Goal: Information Seeking & Learning: Learn about a topic

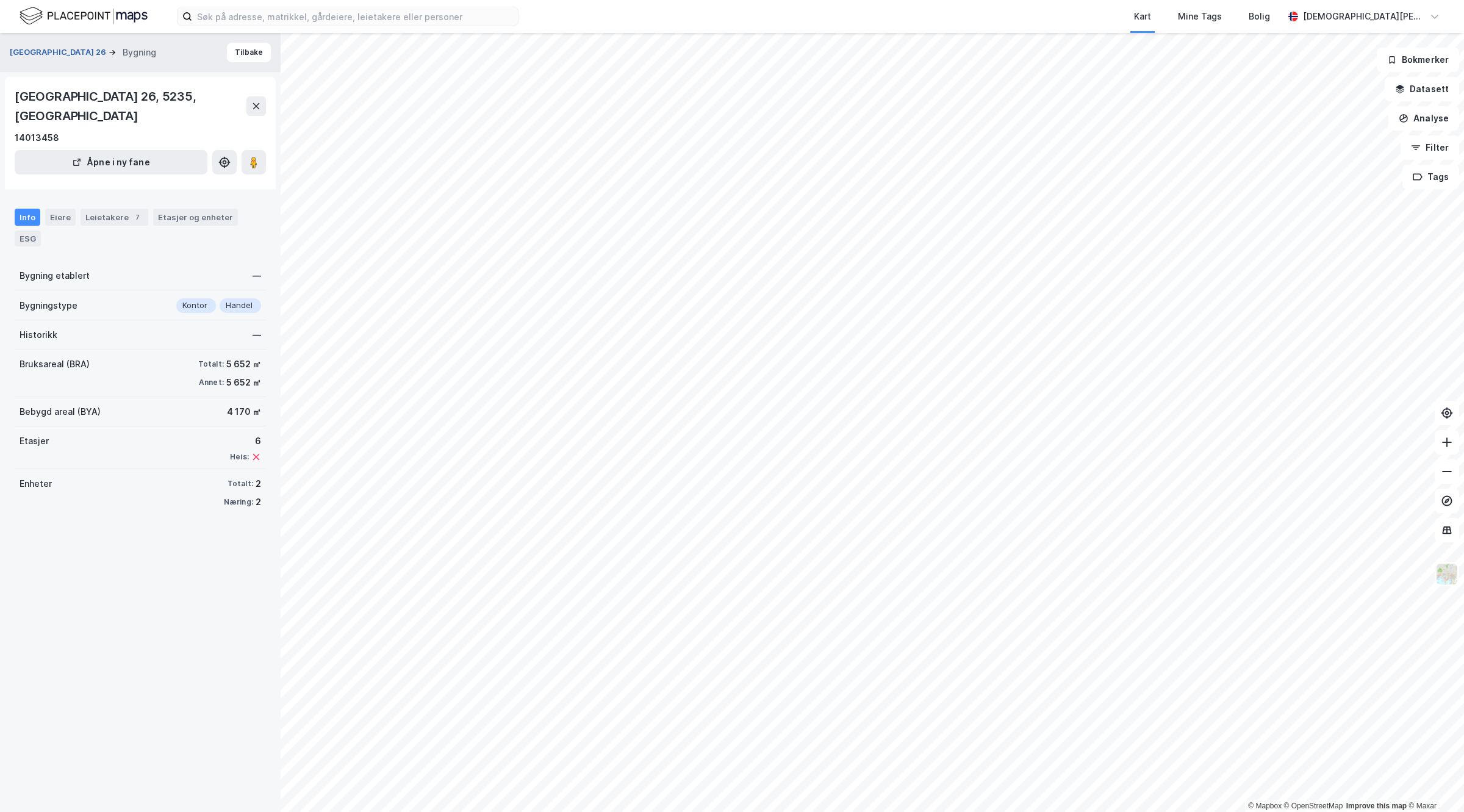
click at [47, 50] on button "Nordåsdalen 26" at bounding box center [59, 53] width 98 height 12
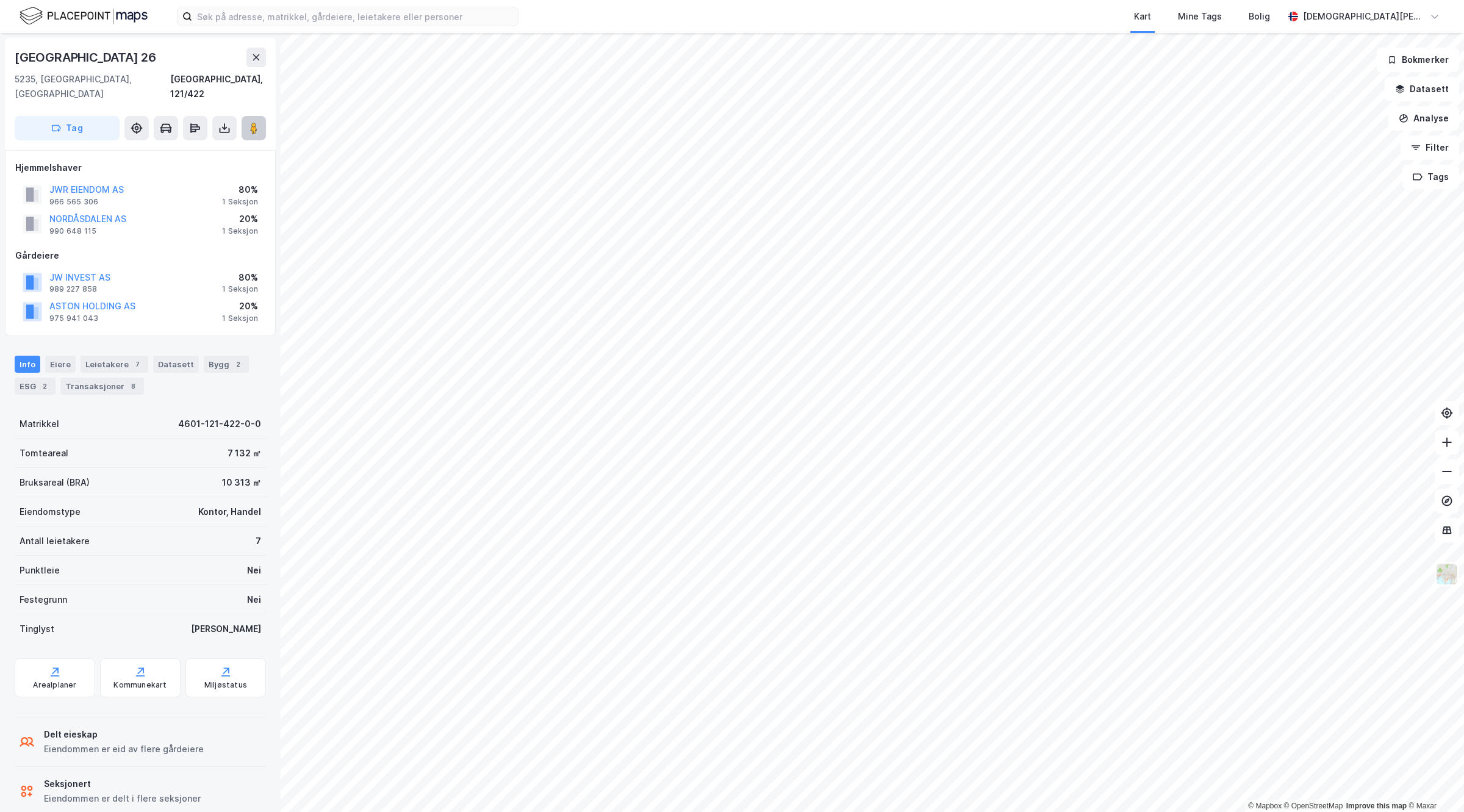
click at [256, 122] on image at bounding box center [254, 128] width 7 height 12
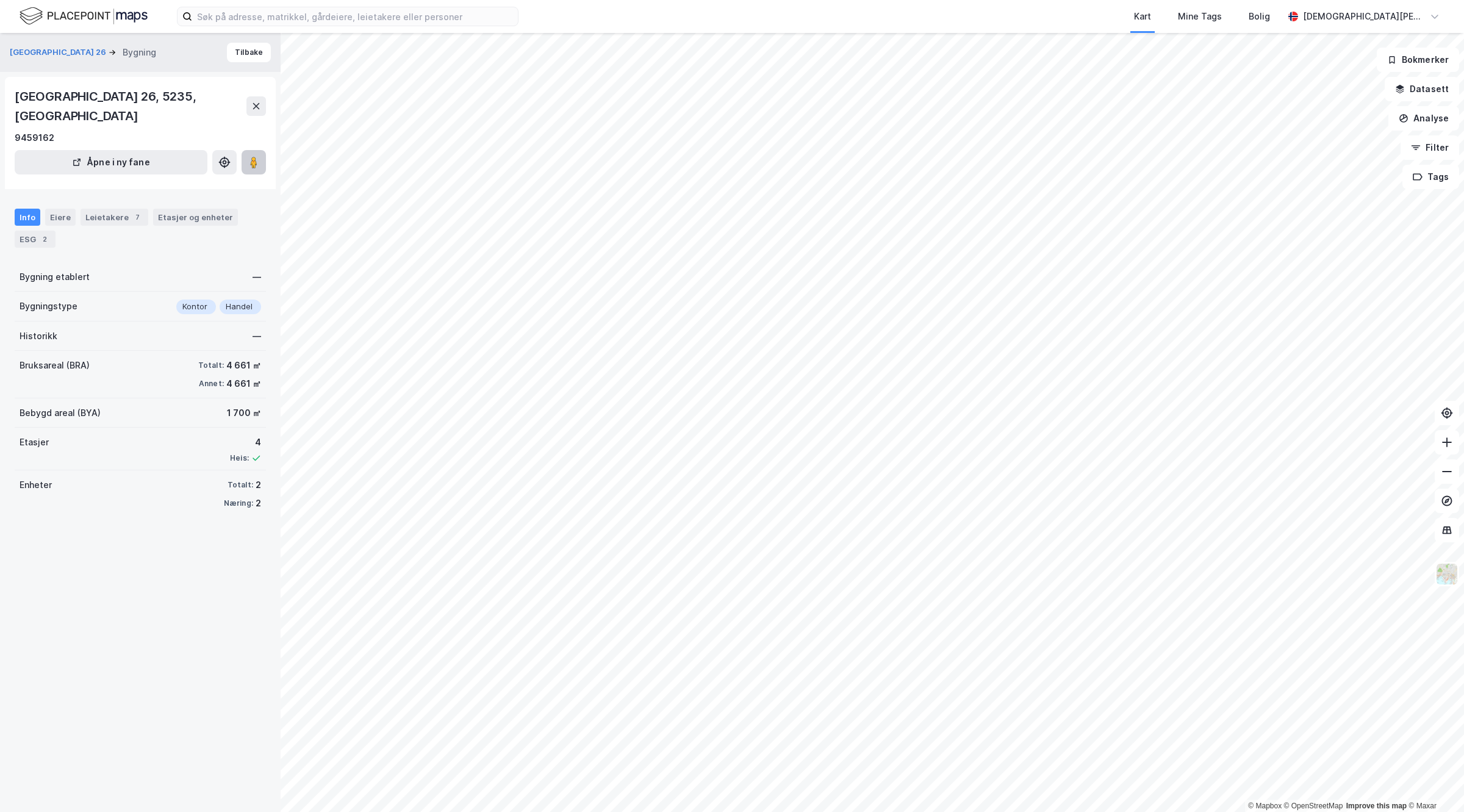
click at [262, 150] on button at bounding box center [253, 162] width 24 height 24
click at [41, 52] on button "Nordåsdalen 26" at bounding box center [59, 53] width 98 height 12
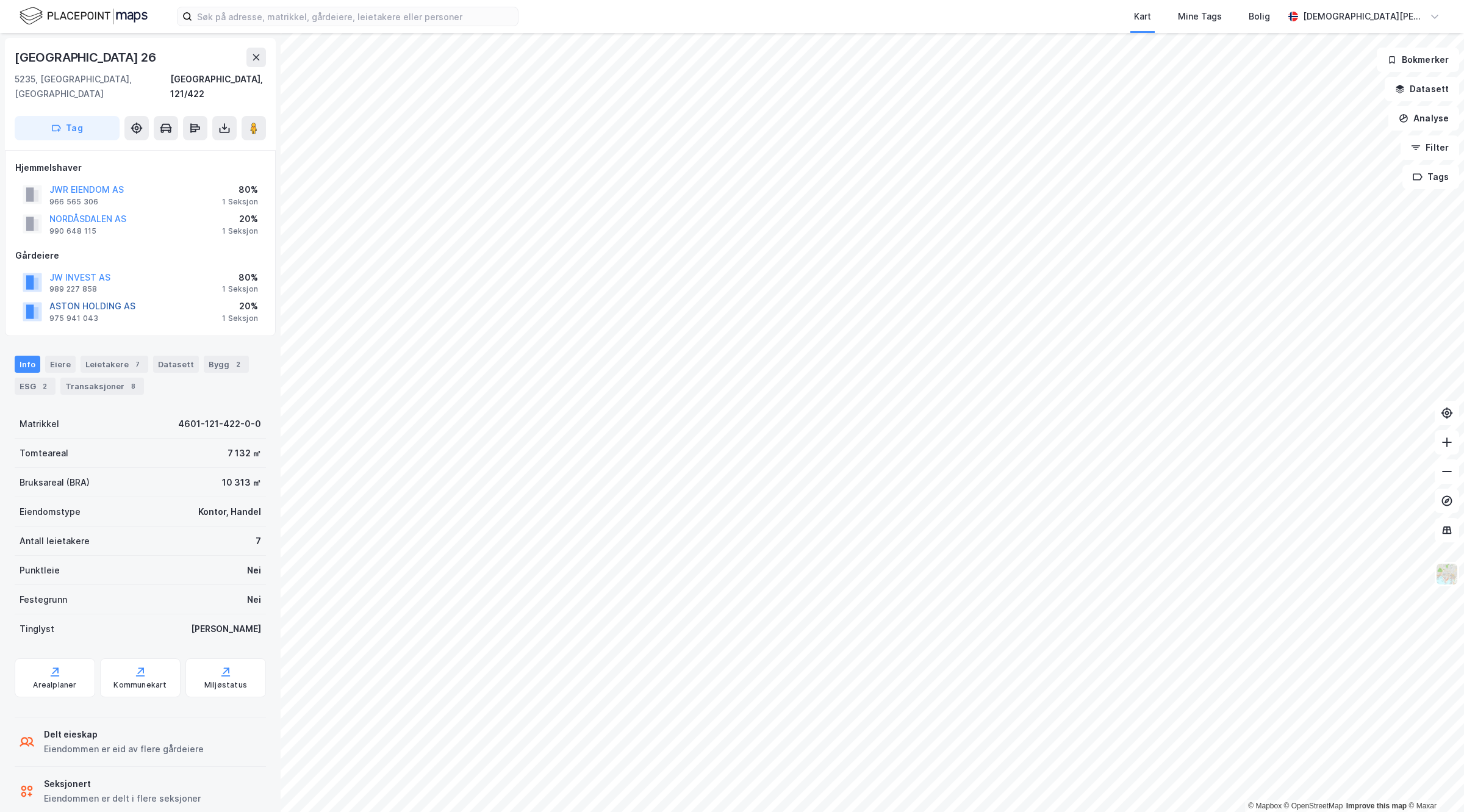
click at [0, 0] on button "ASTON HOLDING AS" at bounding box center [0, 0] width 0 height 0
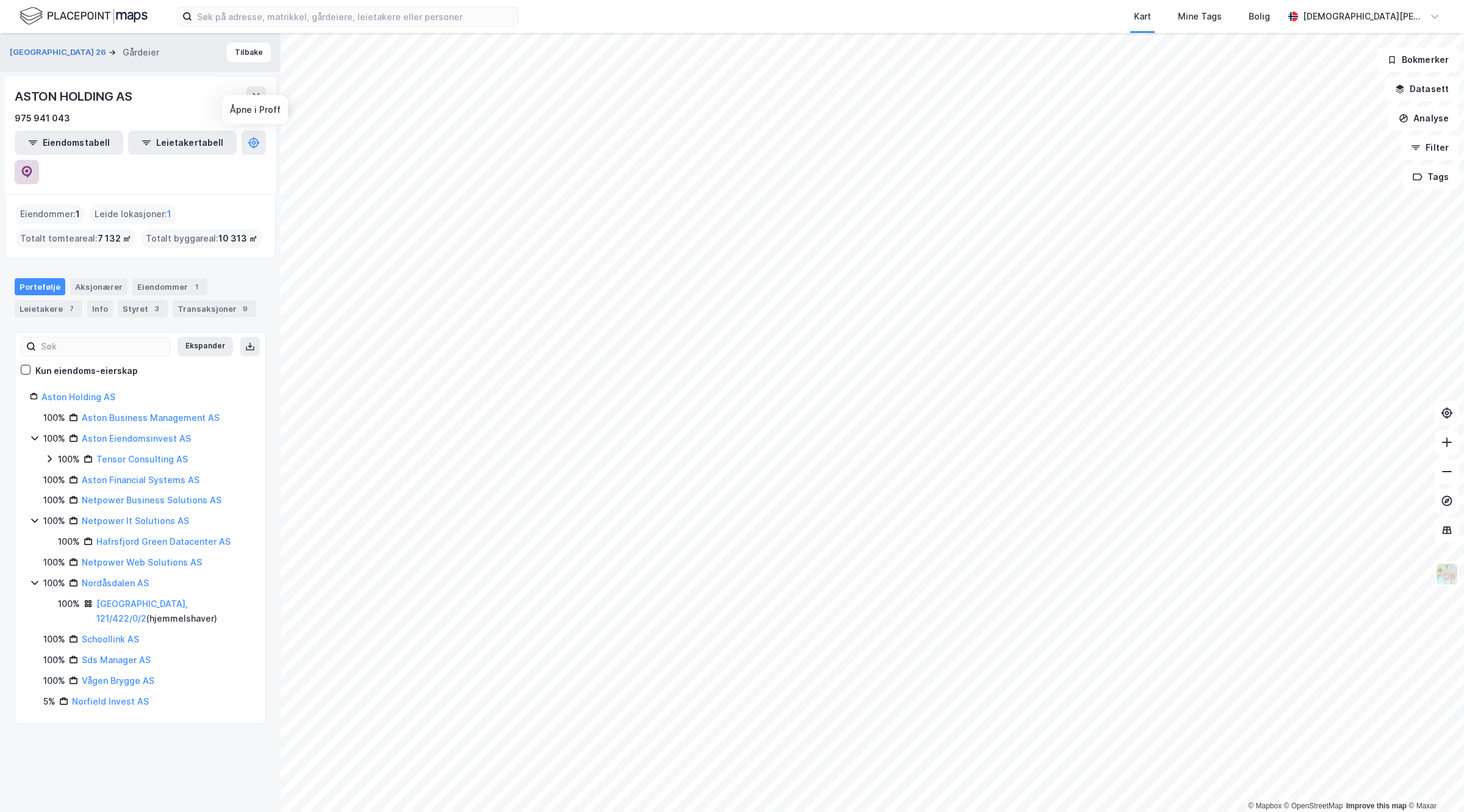
click at [33, 166] on icon at bounding box center [27, 172] width 12 height 12
click at [77, 392] on link "Aston Holding AS" at bounding box center [78, 397] width 74 height 10
click at [61, 392] on link "Aston Holding AS" at bounding box center [78, 397] width 74 height 10
click at [63, 351] on div "Ekspander Kun eiendoms-eierskap Aston Holding AS 100% Aston Business Management…" at bounding box center [140, 528] width 221 height 362
click at [67, 392] on link "Aston Holding AS" at bounding box center [78, 397] width 74 height 10
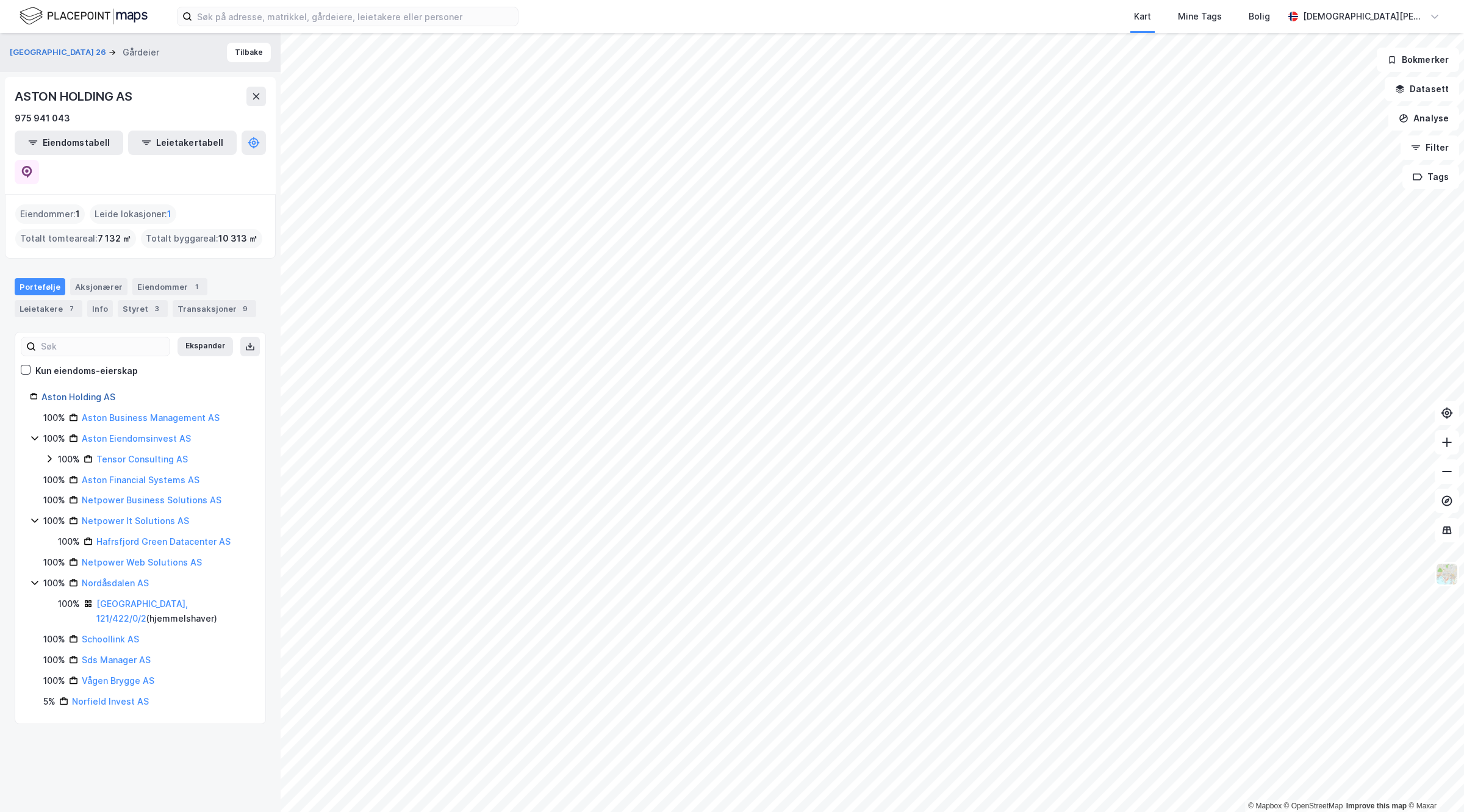
click at [67, 392] on link "Aston Holding AS" at bounding box center [78, 397] width 74 height 10
click at [41, 49] on button "Nordåsdalen 26" at bounding box center [59, 53] width 98 height 12
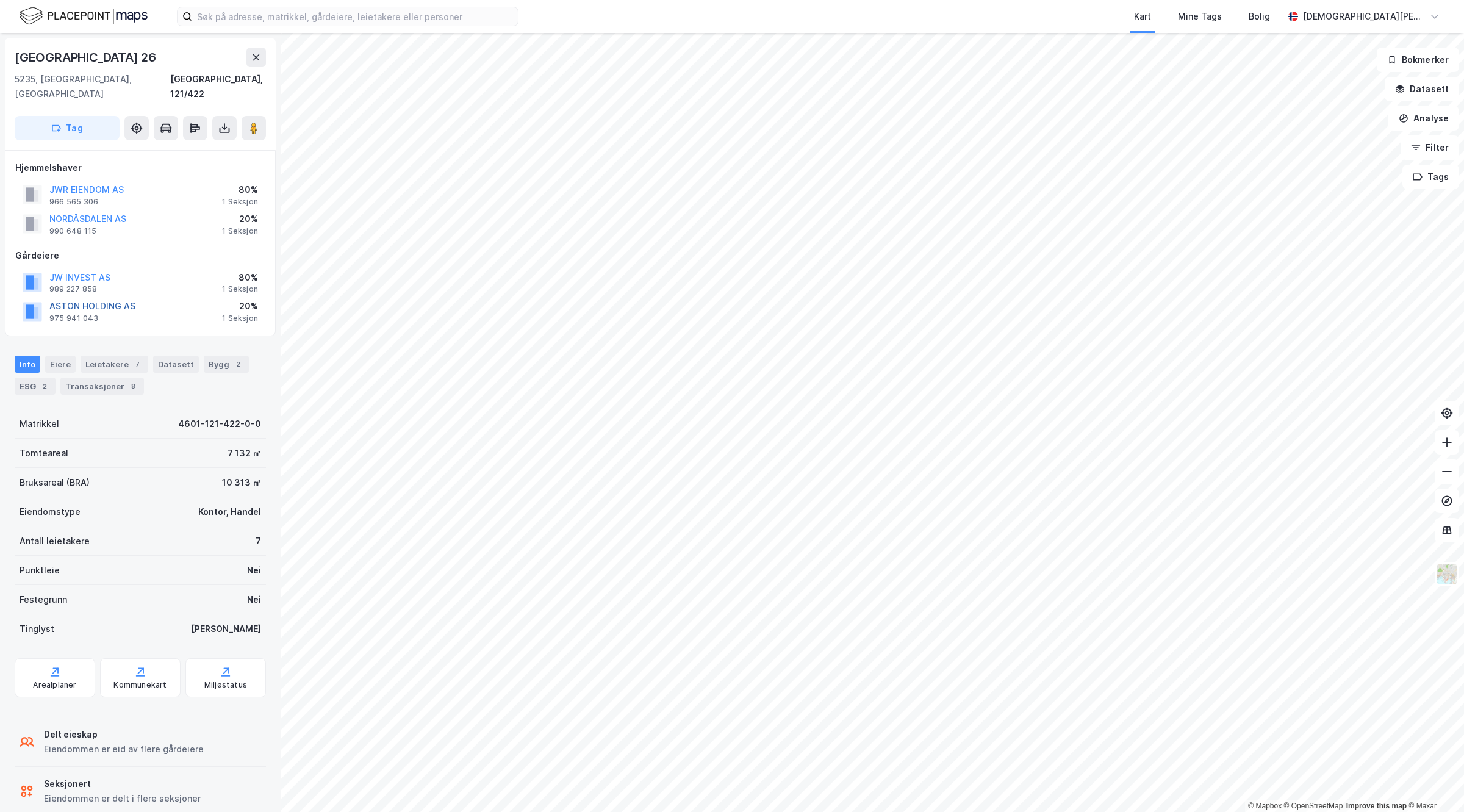
click at [0, 0] on button "ASTON HOLDING AS" at bounding box center [0, 0] width 0 height 0
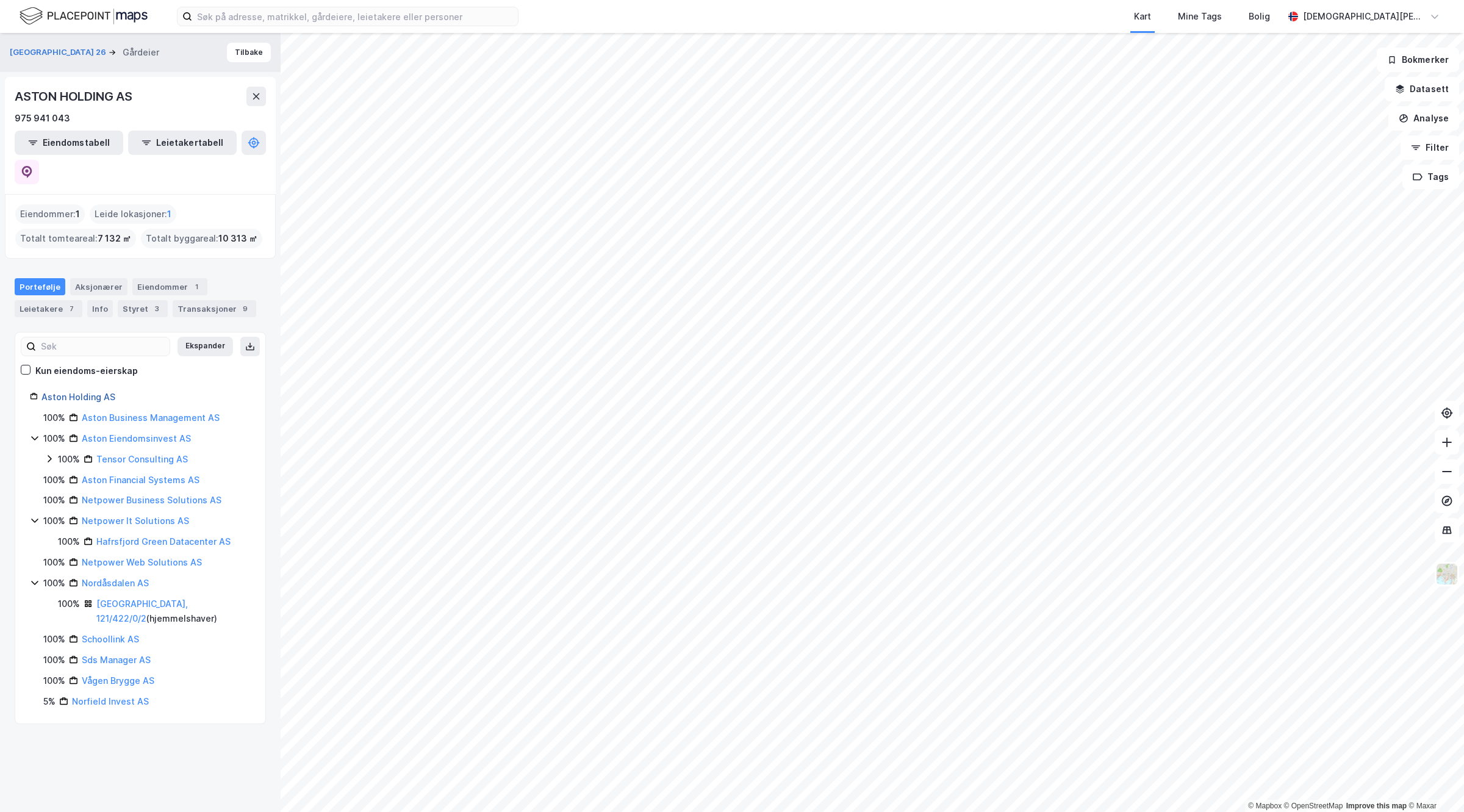
click at [87, 392] on link "Aston Holding AS" at bounding box center [78, 397] width 74 height 10
click at [101, 675] on link "Vågen Brygge AS" at bounding box center [118, 680] width 73 height 10
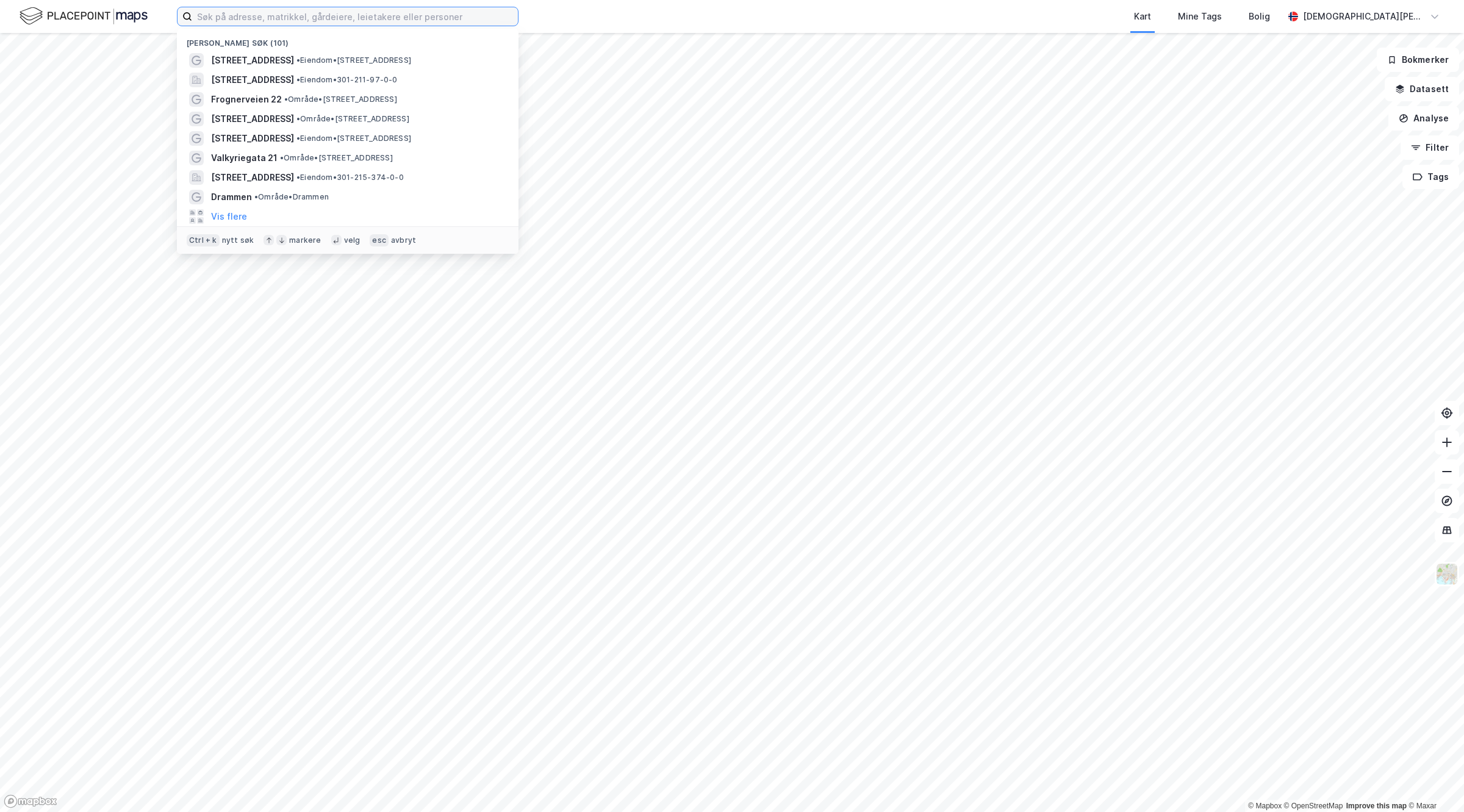
click at [269, 12] on input at bounding box center [355, 16] width 326 height 19
paste input "Sørmaskin SWT AS"
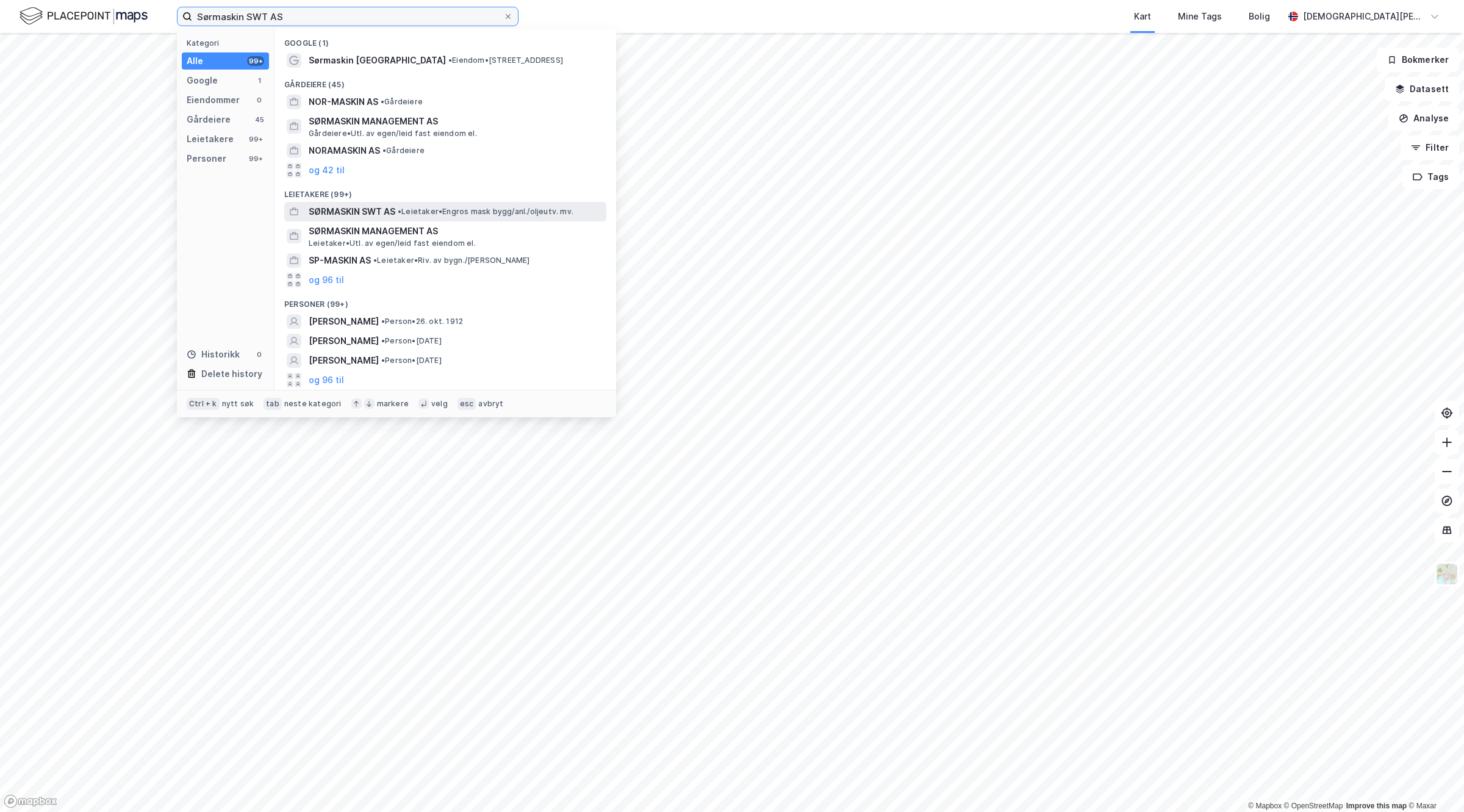
type input "Sørmaskin SWT AS"
click at [395, 212] on span "SØRMASKIN SWT AS" at bounding box center [352, 212] width 87 height 15
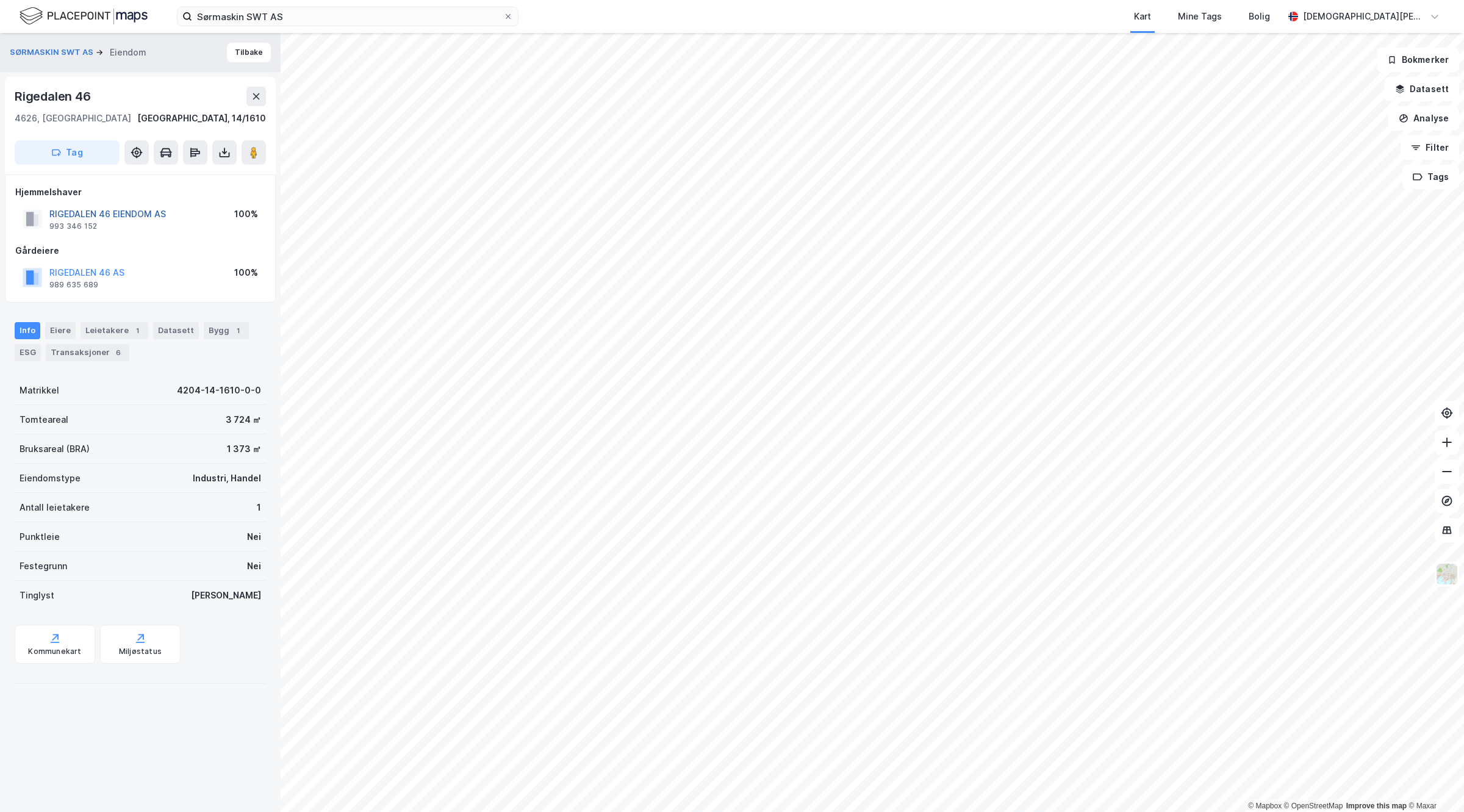
click at [0, 0] on button "RIGEDALEN 46 EIENDOM AS" at bounding box center [0, 0] width 0 height 0
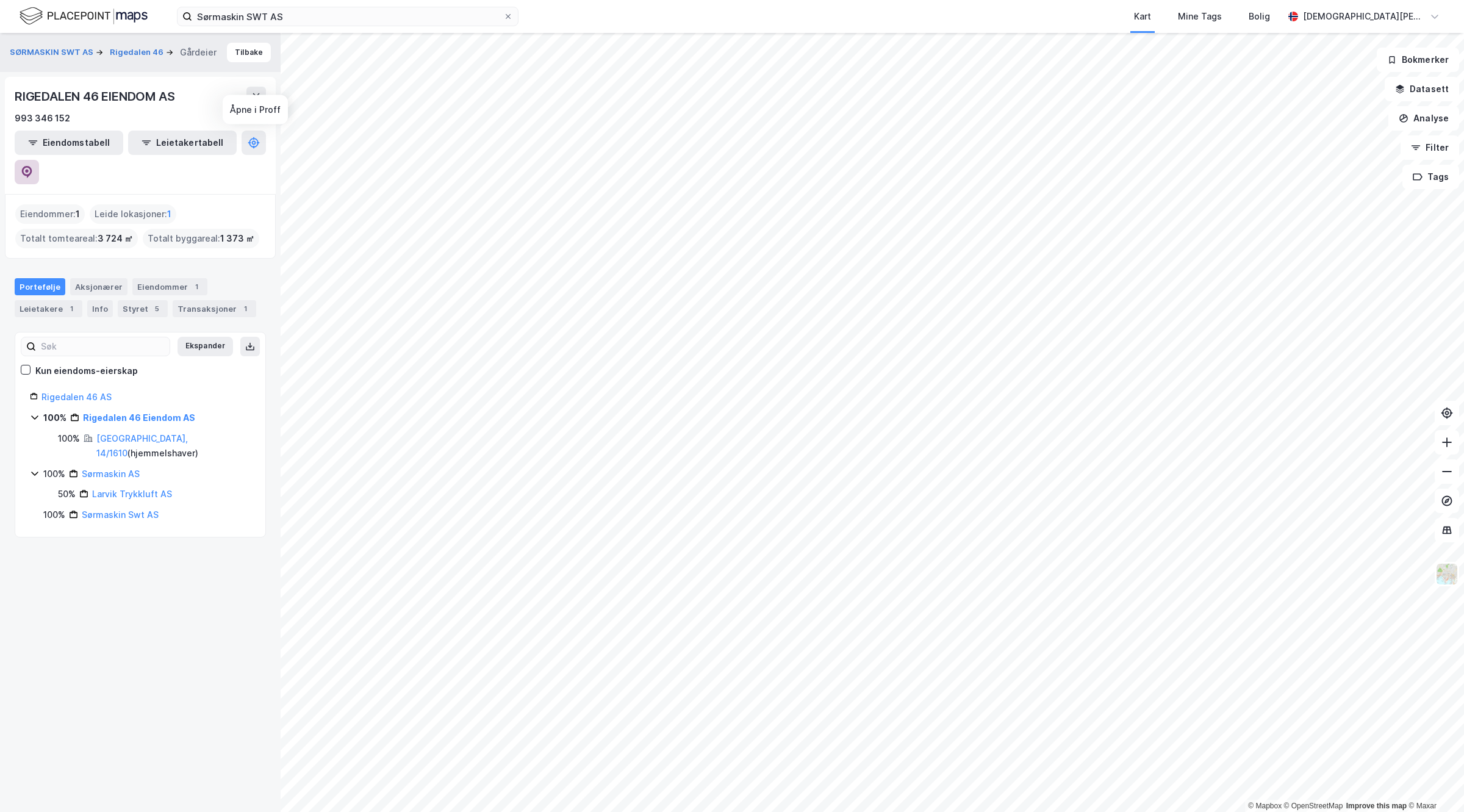
click at [39, 160] on button at bounding box center [27, 172] width 24 height 24
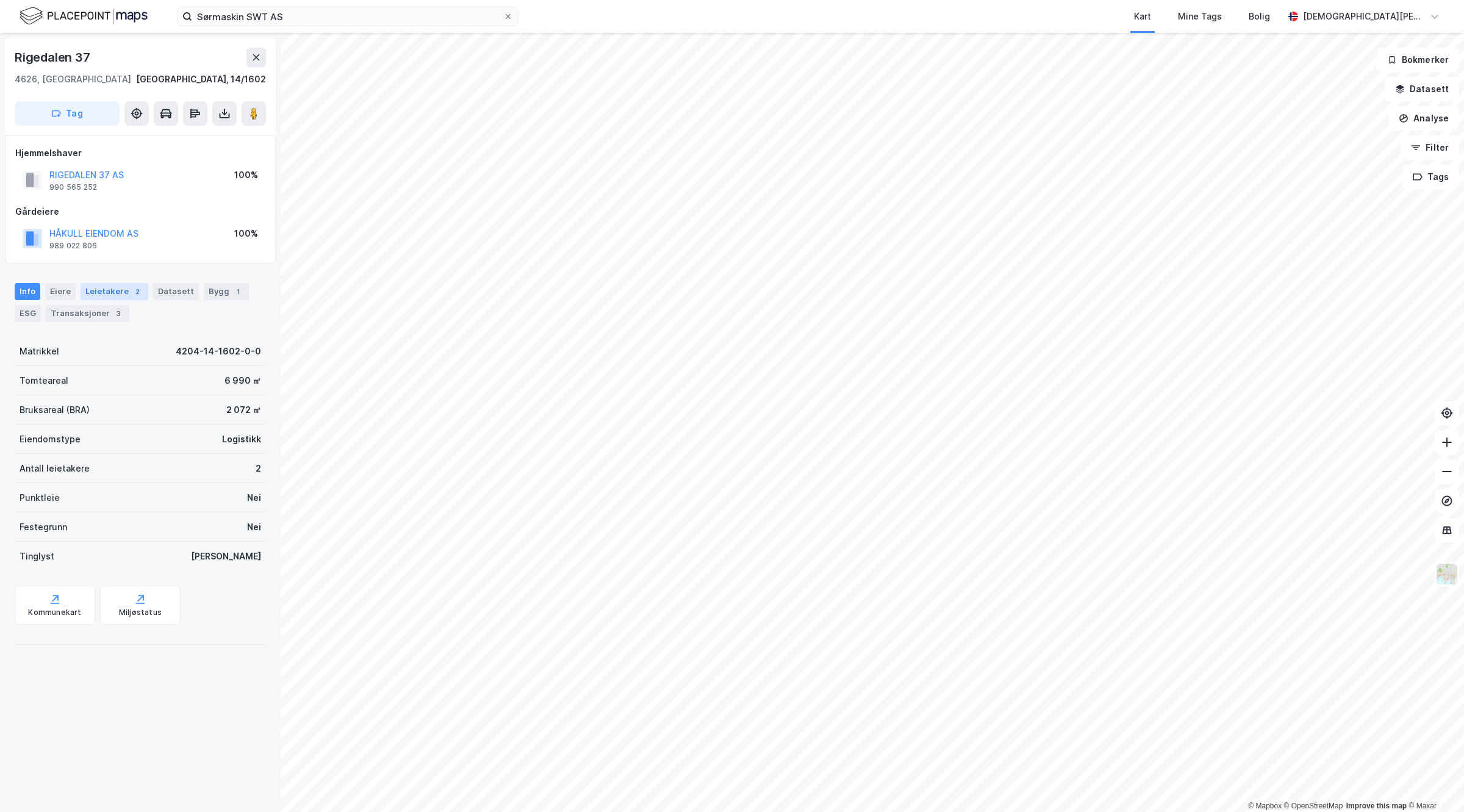
click at [107, 292] on div "Leietakere 2" at bounding box center [114, 291] width 67 height 17
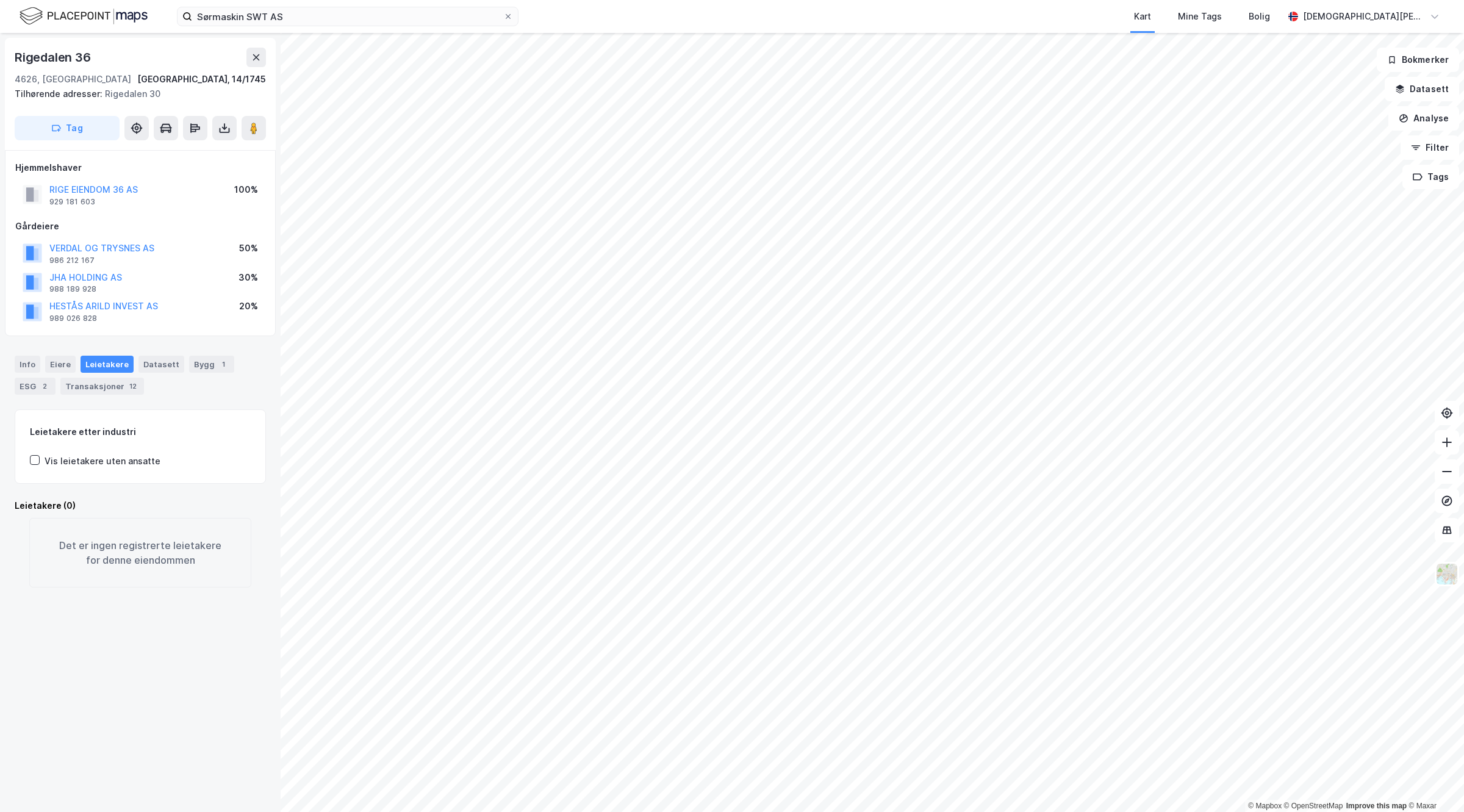
click at [169, 617] on div "Rigedalen 36 4626, [GEOGRAPHIC_DATA] S, [GEOGRAPHIC_DATA] [GEOGRAPHIC_DATA], 14…" at bounding box center [140, 422] width 281 height 779
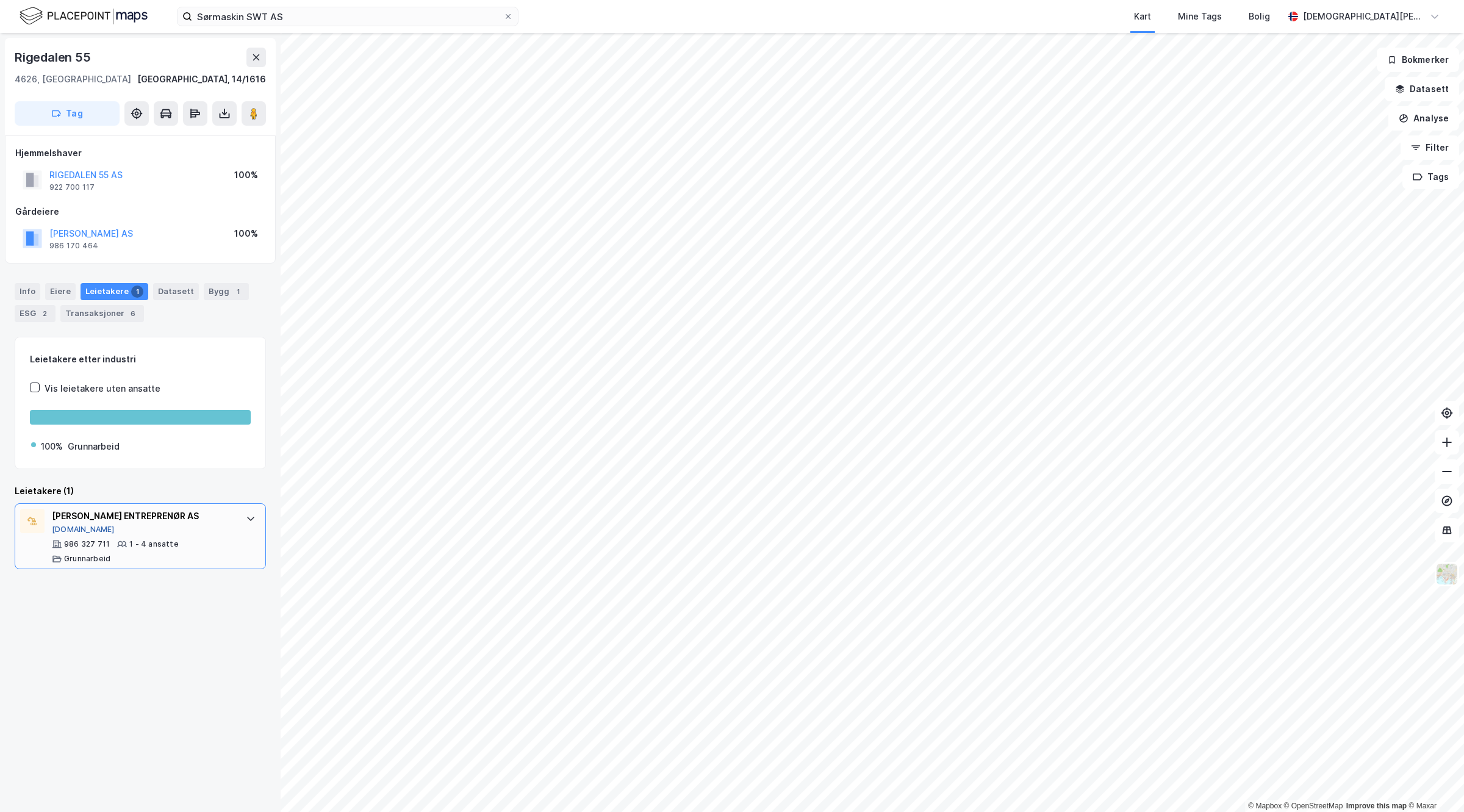
click at [79, 528] on button "[DOMAIN_NAME]" at bounding box center [83, 529] width 63 height 10
